Goal: Task Accomplishment & Management: Manage account settings

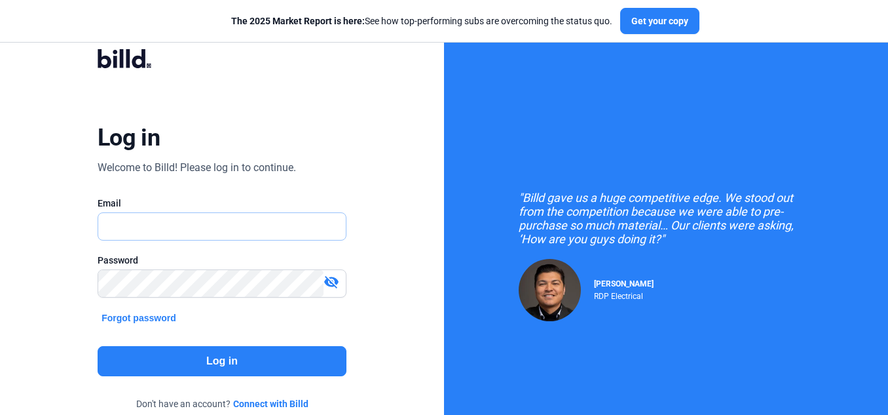
type input "[EMAIL_ADDRESS][DOMAIN_NAME]"
click at [261, 360] on button "Log in" at bounding box center [222, 361] width 249 height 30
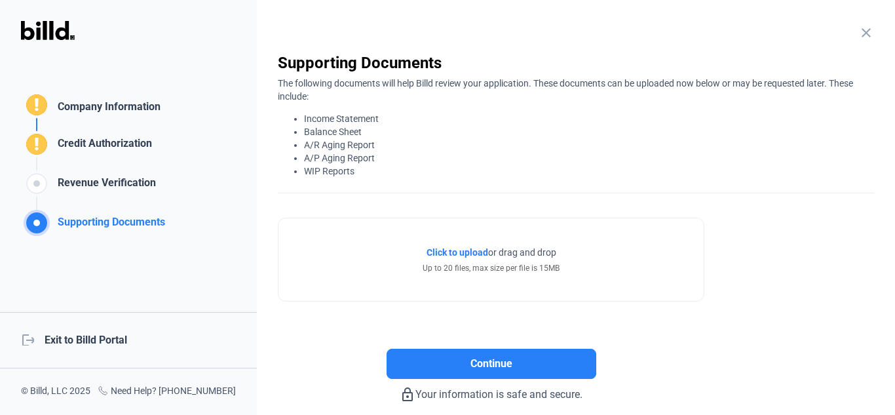
click at [90, 339] on div "logout Exit to Billd Portal" at bounding box center [128, 340] width 257 height 56
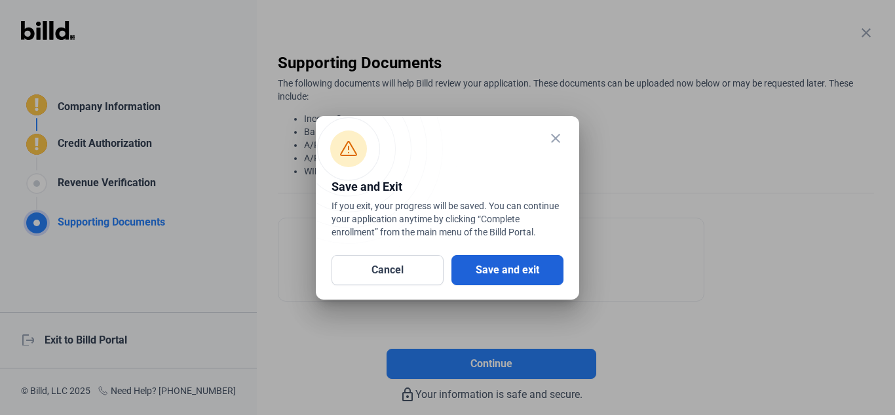
click at [504, 279] on button "Save and exit" at bounding box center [507, 270] width 112 height 30
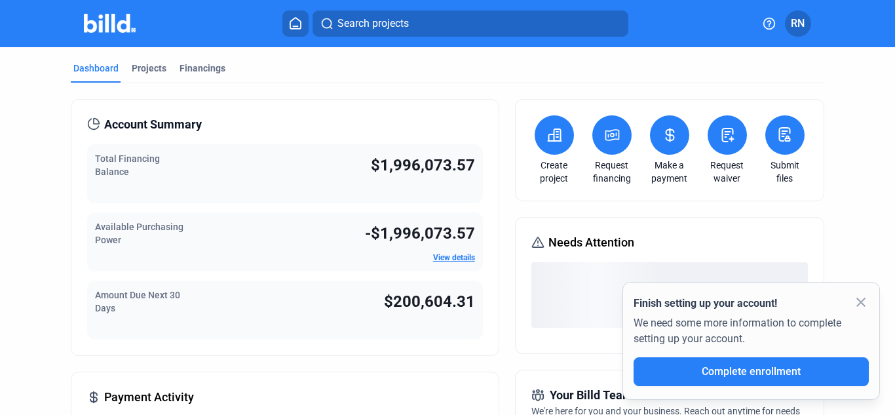
click at [863, 298] on mat-icon "close" at bounding box center [861, 302] width 16 height 16
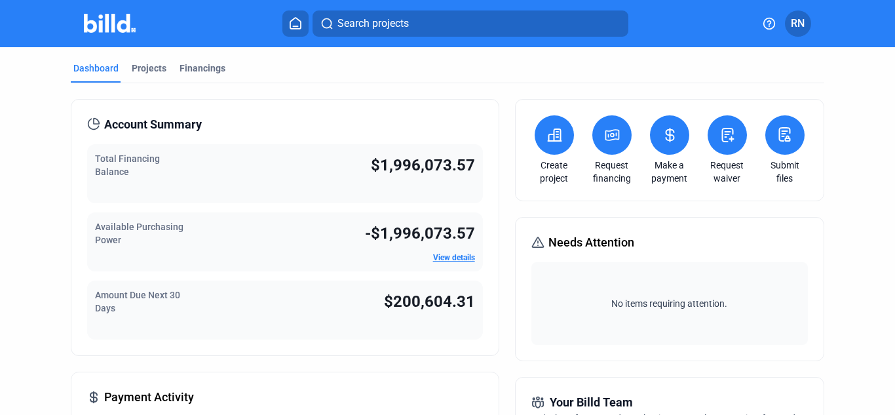
click at [454, 256] on link "View details" at bounding box center [454, 257] width 42 height 9
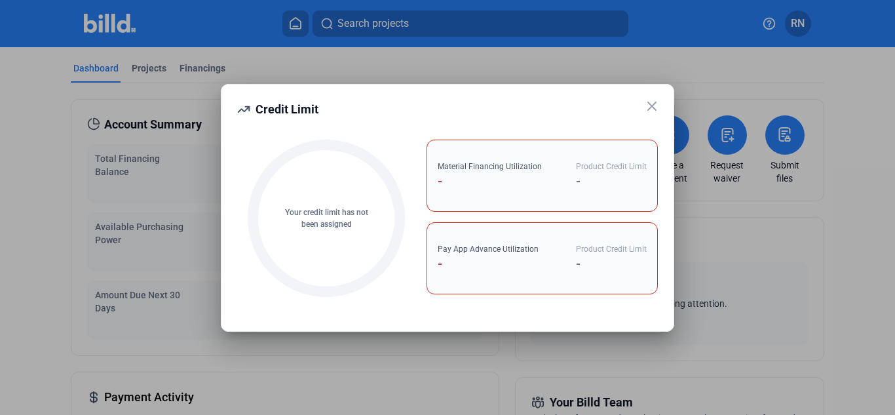
click at [651, 105] on icon at bounding box center [652, 106] width 8 height 8
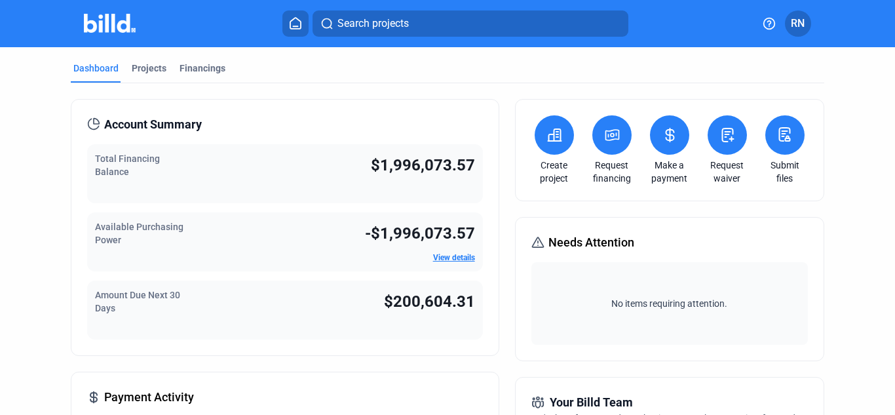
click at [798, 22] on span "RN" at bounding box center [798, 24] width 14 height 16
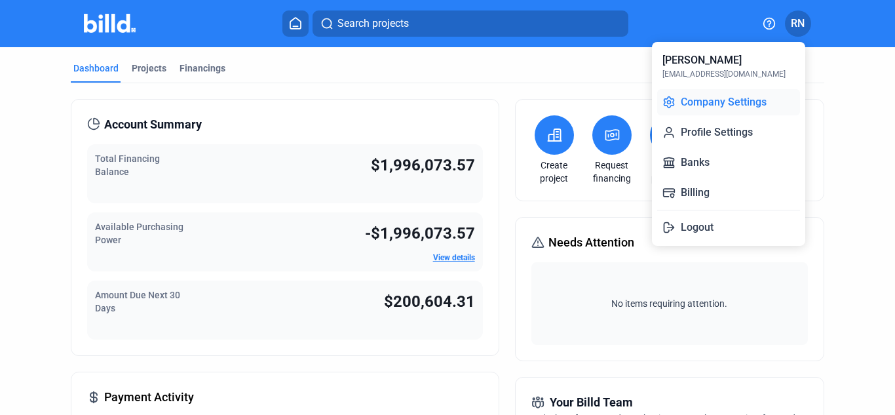
click at [719, 108] on button "Company Settings" at bounding box center [728, 102] width 143 height 26
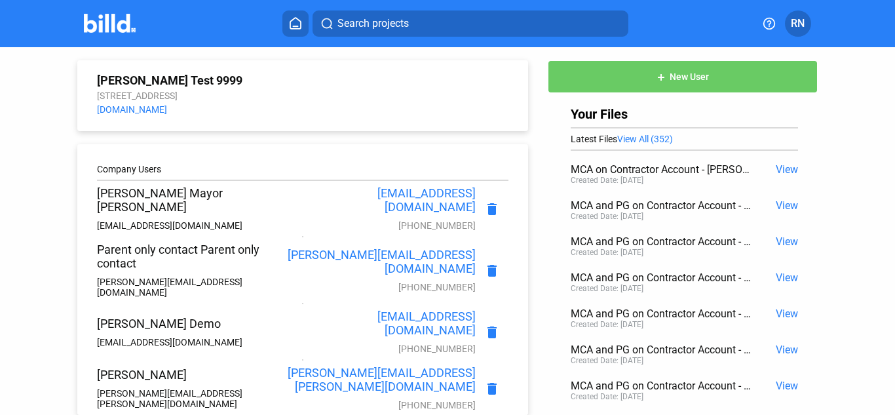
click at [105, 25] on img at bounding box center [110, 23] width 52 height 19
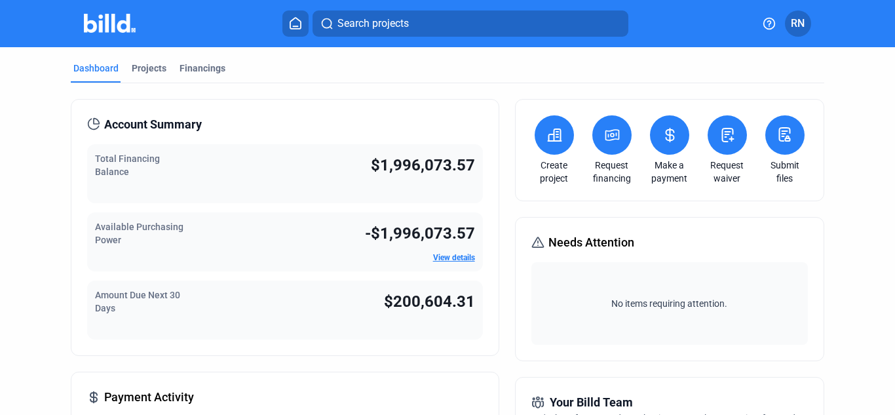
click at [444, 260] on link "View details" at bounding box center [454, 257] width 42 height 9
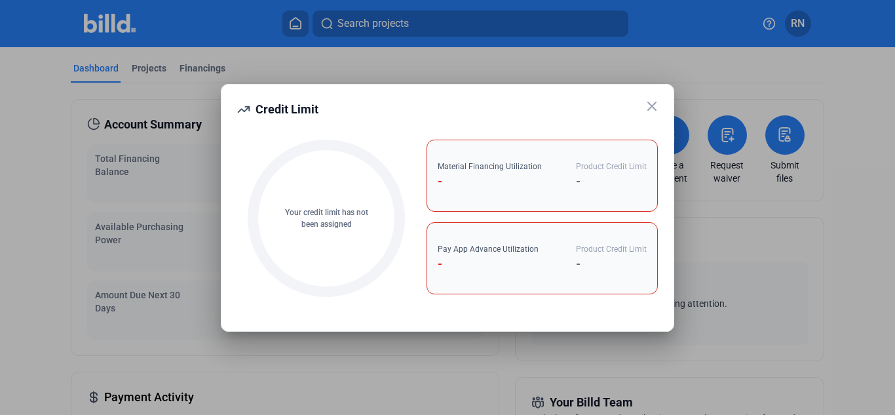
click at [652, 107] on icon at bounding box center [652, 106] width 16 height 16
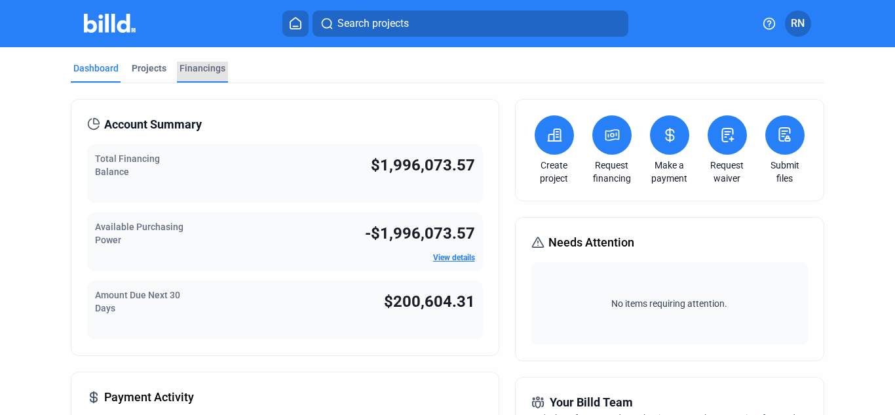
click at [207, 65] on div "Financings" at bounding box center [203, 68] width 46 height 13
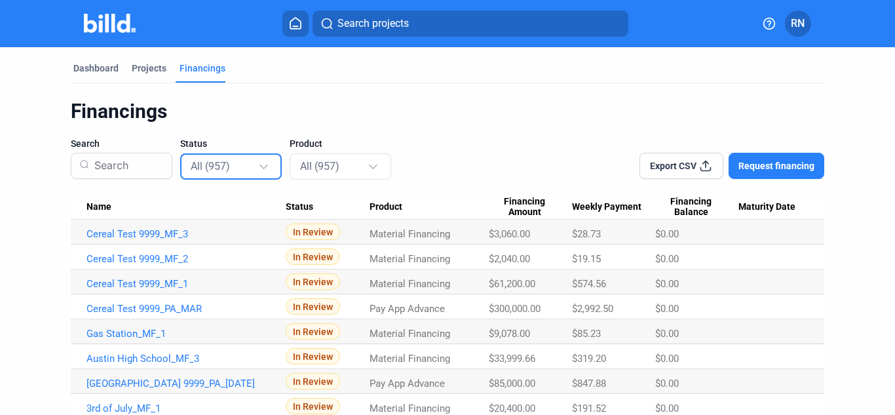
click at [267, 166] on div at bounding box center [265, 160] width 14 height 21
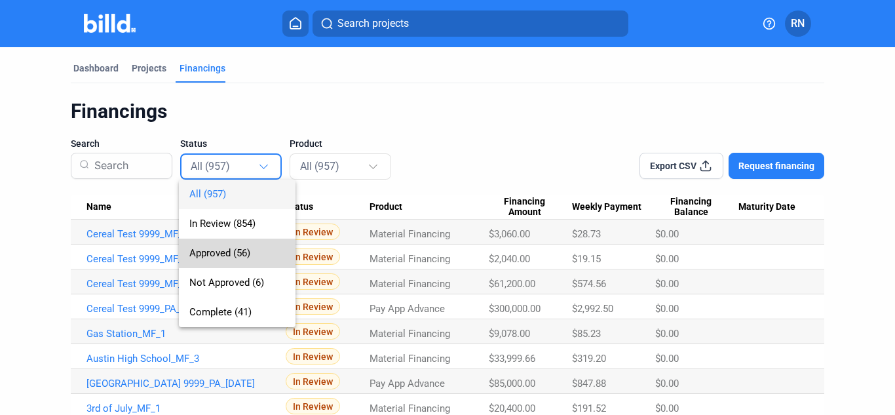
click at [237, 252] on span "Approved (56)" at bounding box center [219, 253] width 61 height 12
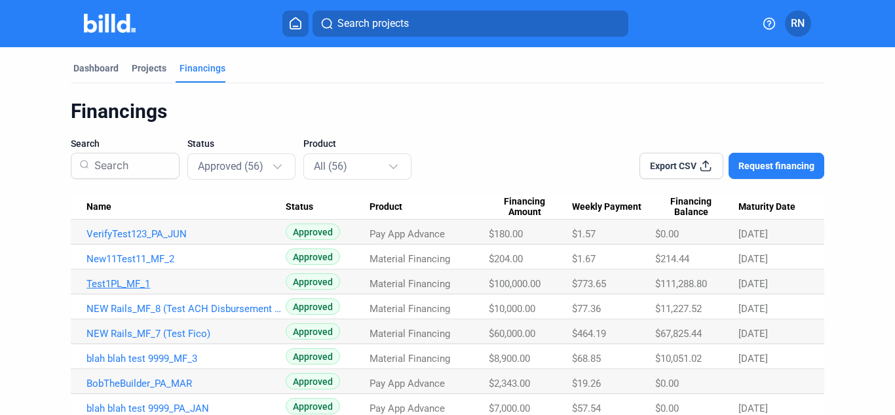
click at [128, 240] on link "Test1PL_MF_1" at bounding box center [185, 234] width 199 height 12
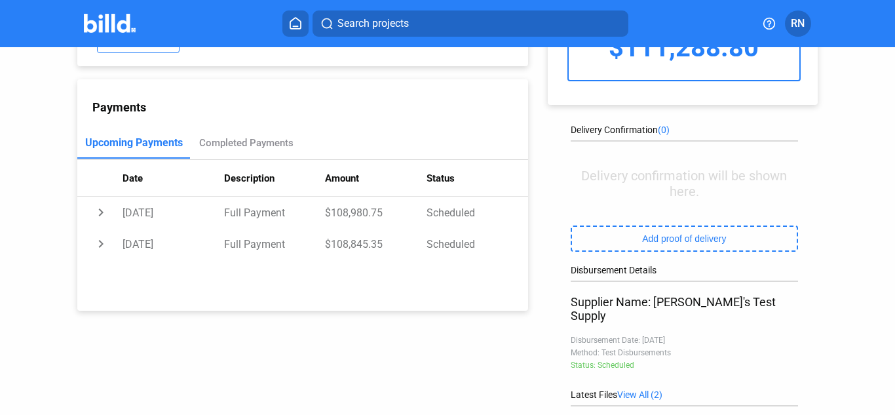
scroll to position [109, 0]
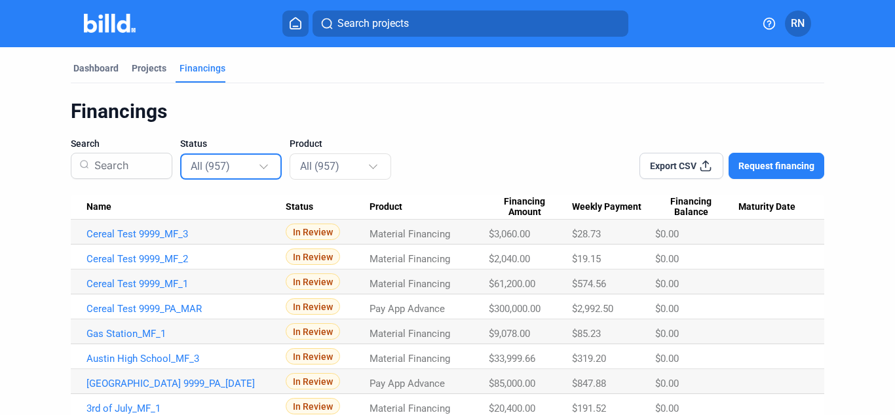
click at [250, 168] on div "All (957)" at bounding box center [224, 165] width 67 height 17
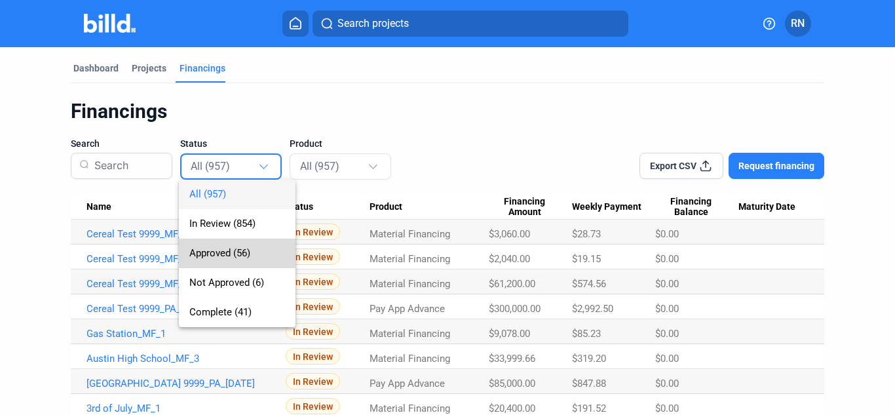
click at [242, 259] on span "Approved (56)" at bounding box center [237, 252] width 96 height 29
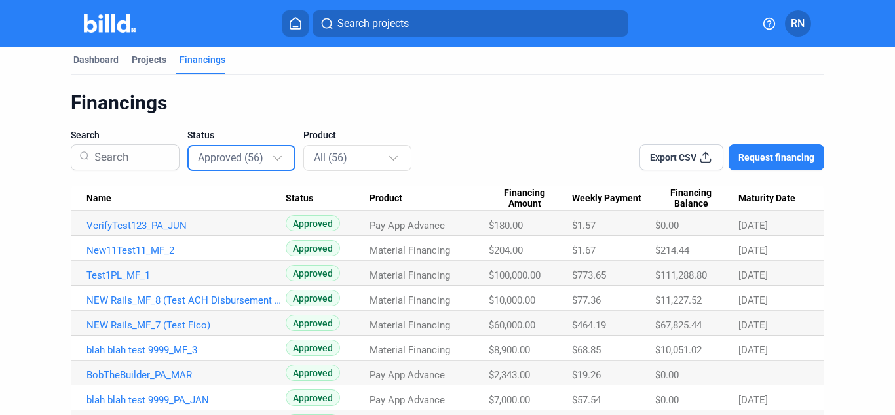
scroll to position [9, 0]
click at [81, 62] on div "Dashboard" at bounding box center [95, 58] width 45 height 13
